Goal: Task Accomplishment & Management: Manage account settings

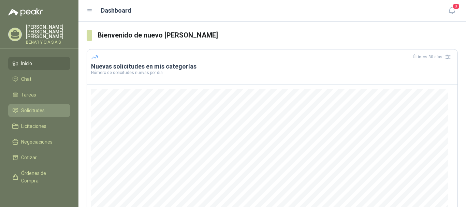
click at [44, 108] on span "Solicitudes" at bounding box center [33, 111] width 24 height 8
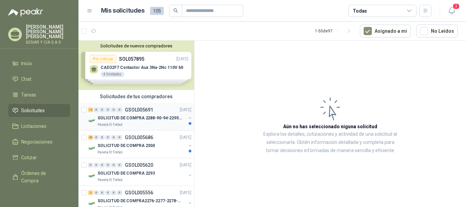
click at [122, 119] on p "SOLICITUD DE COMPRA 2288-90-94-2295-96-2301-02-04" at bounding box center [140, 118] width 85 height 6
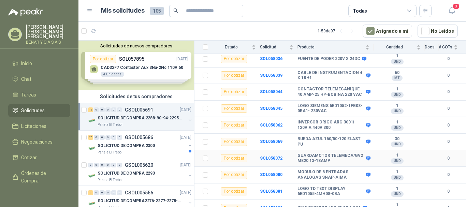
scroll to position [138, 0]
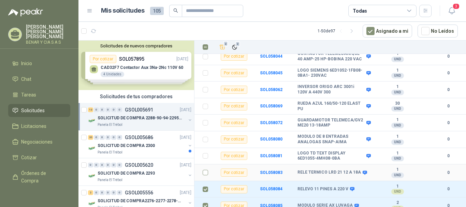
click at [211, 172] on td at bounding box center [204, 173] width 18 height 17
click at [209, 172] on td at bounding box center [204, 173] width 18 height 17
click at [207, 171] on label at bounding box center [205, 173] width 5 height 8
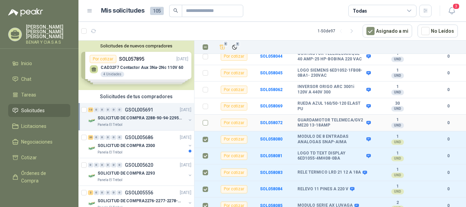
click at [204, 123] on td at bounding box center [204, 123] width 18 height 17
click at [204, 122] on label at bounding box center [205, 123] width 5 height 8
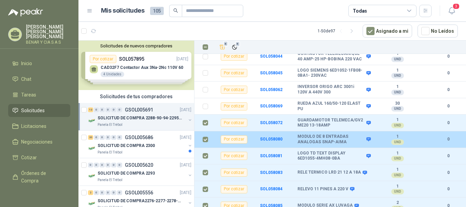
scroll to position [104, 0]
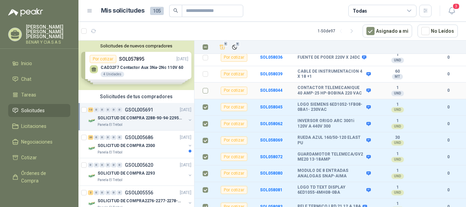
click at [208, 87] on td at bounding box center [204, 91] width 18 height 17
click at [210, 88] on td at bounding box center [204, 91] width 18 height 17
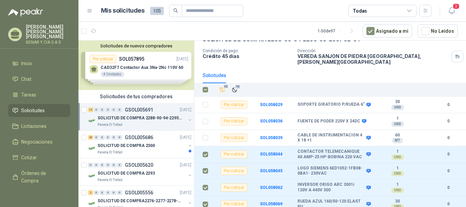
scroll to position [36, 0]
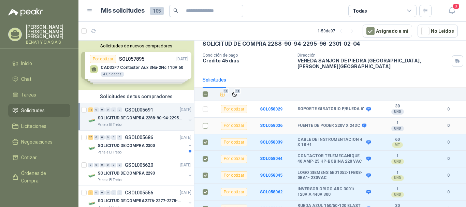
click at [206, 124] on label at bounding box center [205, 126] width 5 height 8
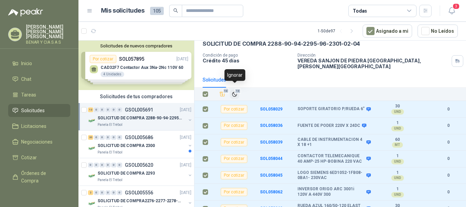
click at [236, 91] on icon "Ignorar" at bounding box center [235, 94] width 6 height 6
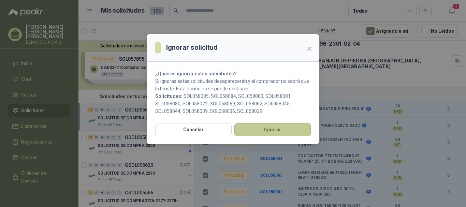
click at [266, 129] on button "Ignorar" at bounding box center [273, 129] width 76 height 13
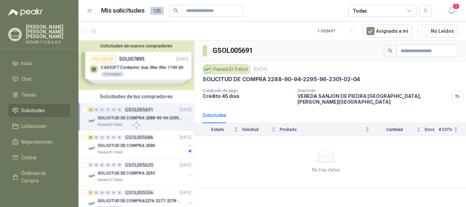
scroll to position [0, 0]
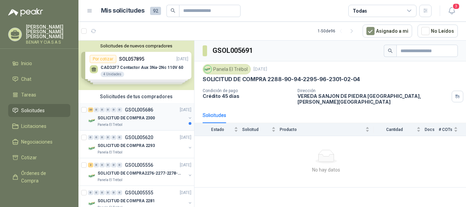
click at [148, 115] on p "SOLICITUD DE COMPRA 2300" at bounding box center [126, 118] width 57 height 6
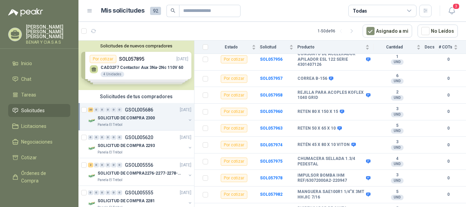
scroll to position [275, 0]
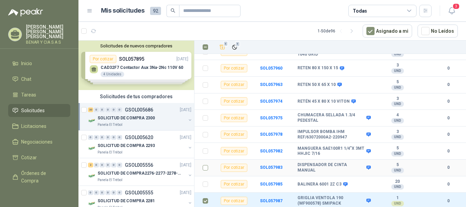
click at [204, 172] on td at bounding box center [204, 168] width 18 height 17
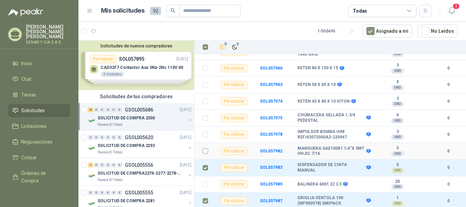
click at [206, 155] on label at bounding box center [205, 151] width 5 height 8
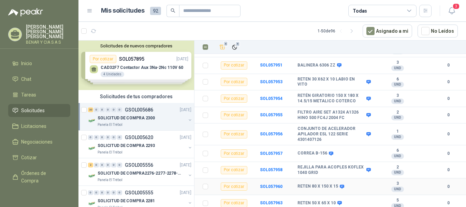
scroll to position [138, 0]
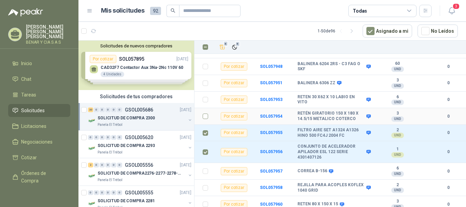
click at [203, 120] on label at bounding box center [205, 117] width 5 height 8
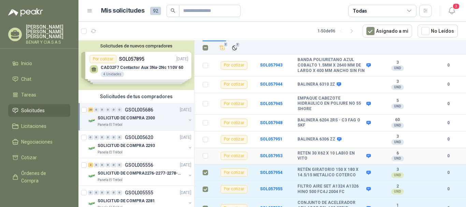
scroll to position [70, 0]
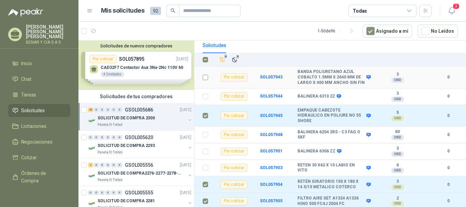
click at [209, 79] on td at bounding box center [204, 78] width 18 height 22
click at [206, 78] on label at bounding box center [205, 78] width 5 height 8
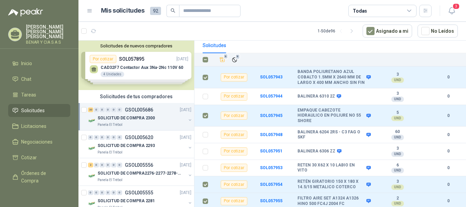
click at [240, 55] on div "9 9" at bounding box center [338, 60] width 240 height 10
click at [237, 54] on span "9" at bounding box center [238, 56] width 5 height 5
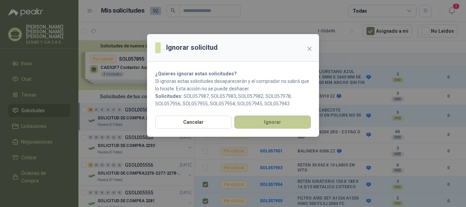
click at [276, 127] on button "Ignorar" at bounding box center [273, 122] width 76 height 13
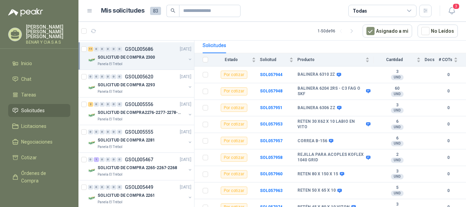
scroll to position [68, 0]
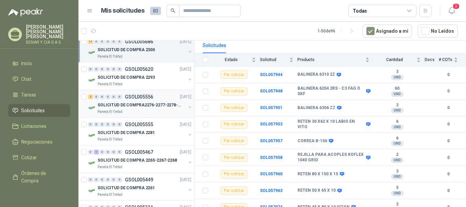
click at [125, 106] on p "SOLICITUD DE COMPRA2276-2277-2278-2284-2285-" at bounding box center [140, 105] width 85 height 6
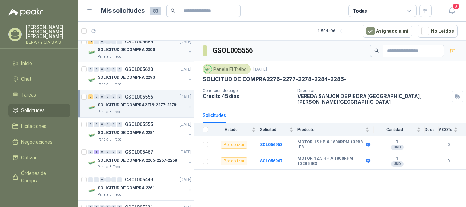
click at [153, 62] on div "11 0 0 0 0 0 GSOL005686 [DATE] SOLICITUD DE COMPRA 2300 Panela El Trébol" at bounding box center [137, 49] width 116 height 28
click at [153, 54] on div "SOLICITUD DE COMPRA 2300" at bounding box center [142, 50] width 88 height 8
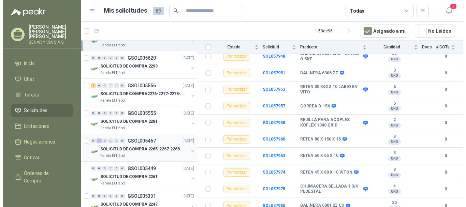
scroll to position [205, 0]
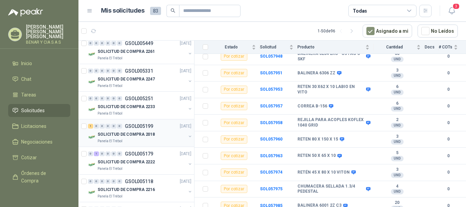
click at [144, 138] on div "SOLICITUD DE COMPRA 2018" at bounding box center [142, 134] width 88 height 8
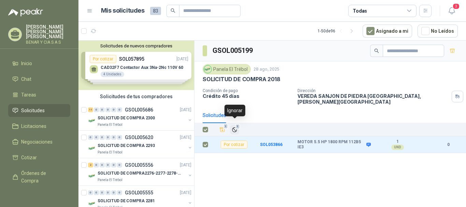
click at [238, 124] on span "1" at bounding box center [238, 126] width 5 height 5
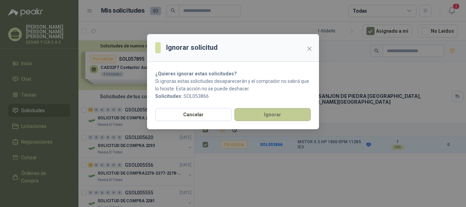
click at [265, 113] on button "Ignorar" at bounding box center [273, 114] width 76 height 13
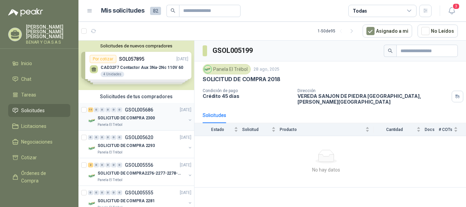
click at [158, 120] on div "SOLICITUD DE COMPRA 2300" at bounding box center [142, 118] width 88 height 8
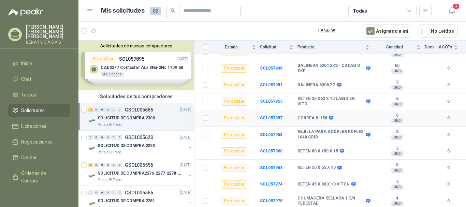
scroll to position [105, 0]
